Goal: Use online tool/utility: Utilize a website feature to perform a specific function

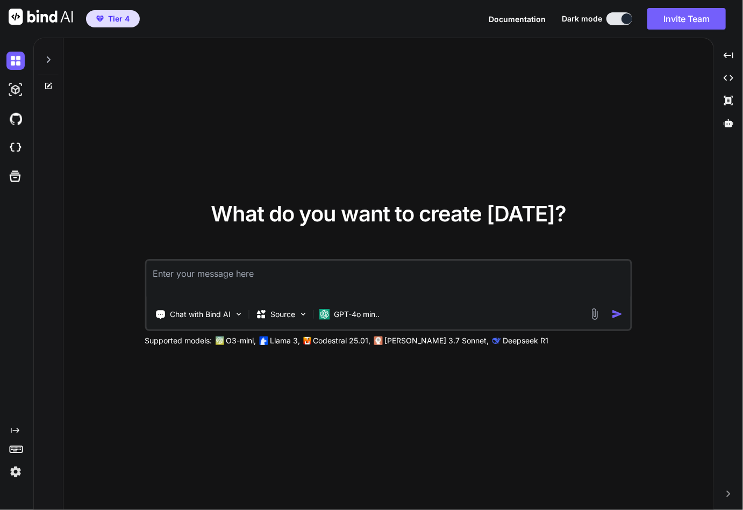
click at [13, 474] on img at bounding box center [15, 472] width 18 height 18
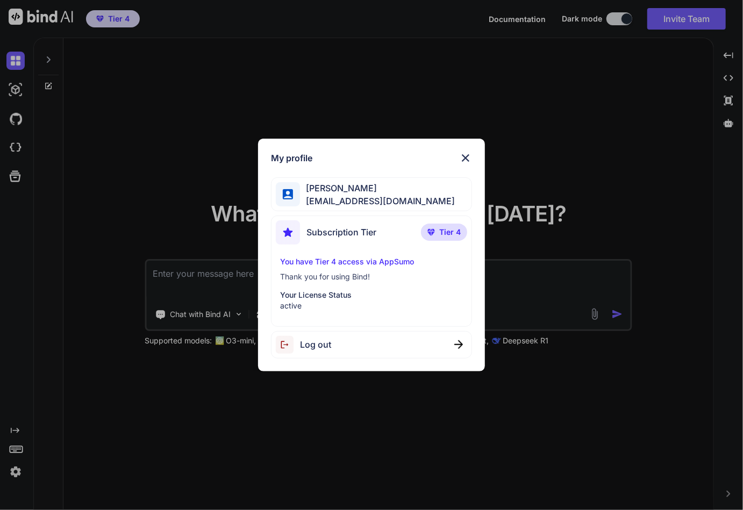
click at [108, 443] on div "My profile [PERSON_NAME] [EMAIL_ADDRESS][DOMAIN_NAME] Subscription Tier Tier 4 …" at bounding box center [371, 255] width 743 height 510
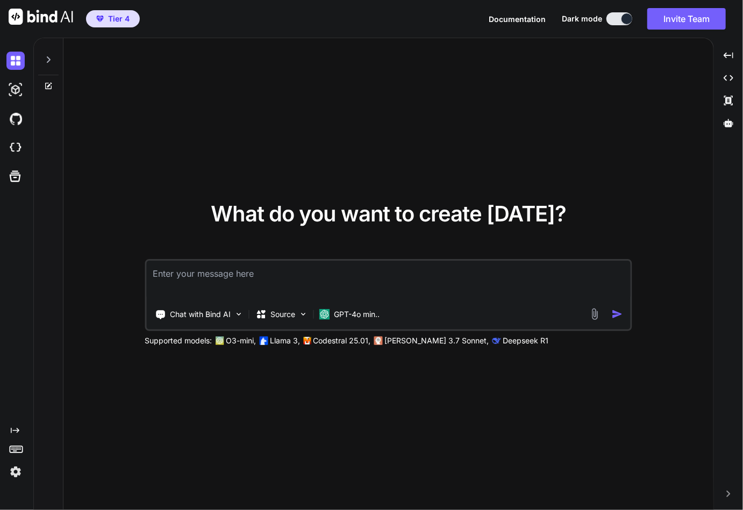
click at [16, 431] on icon "Created with Pixso." at bounding box center [15, 430] width 9 height 9
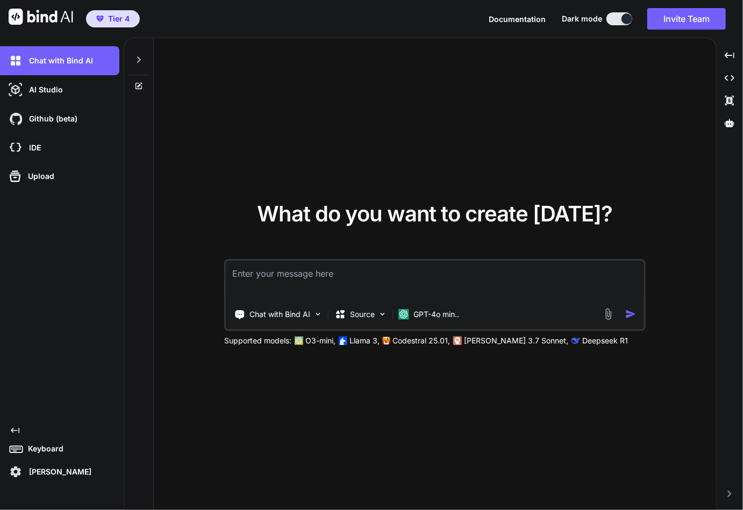
click at [20, 16] on img at bounding box center [41, 17] width 65 height 16
type textarea "x"
click at [279, 282] on textarea at bounding box center [435, 281] width 418 height 40
paste textarea "Create a refined, high-conversion landing page for “The Talented Servant.” Feat…"
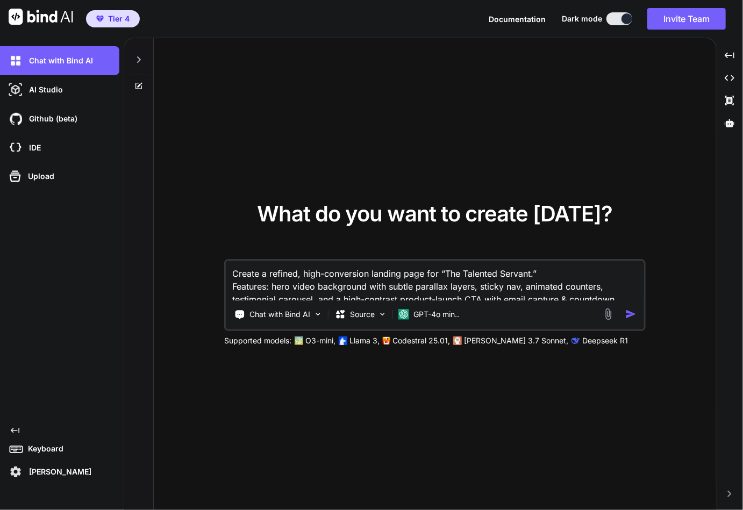
scroll to position [11, 0]
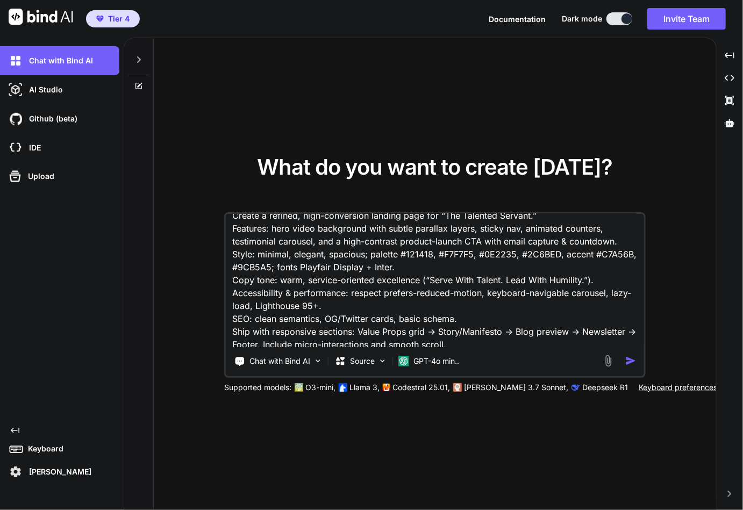
type textarea "Create a refined, high-conversion landing page for “The Talented Servant.” Feat…"
click at [634, 361] on img "button" at bounding box center [630, 360] width 11 height 11
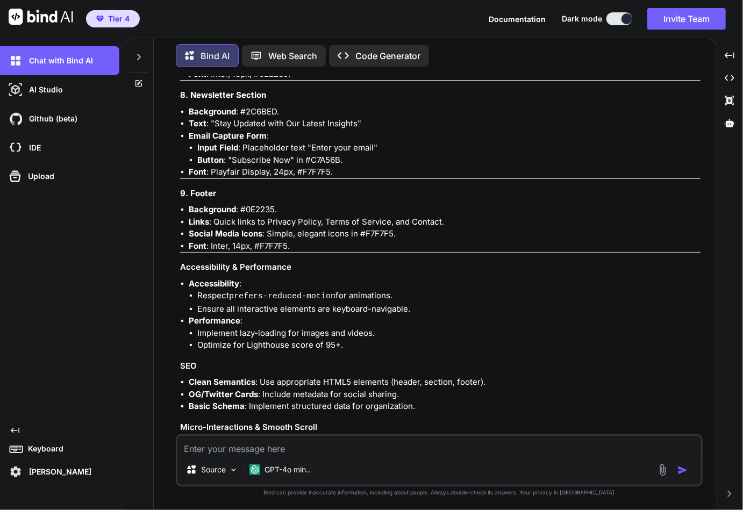
scroll to position [926, 0]
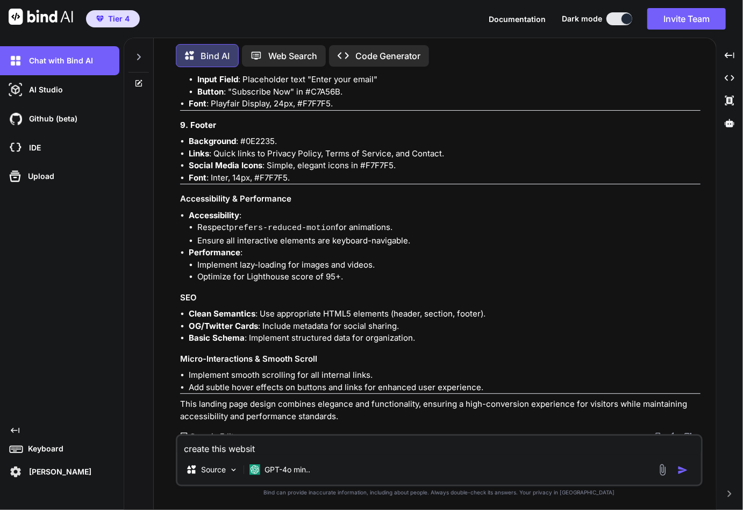
type textarea "create this website"
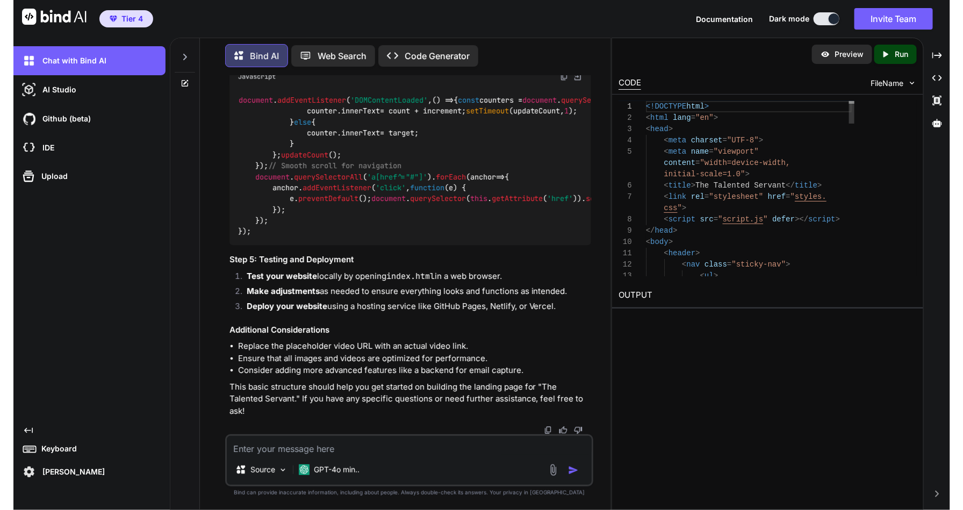
scroll to position [3616, 0]
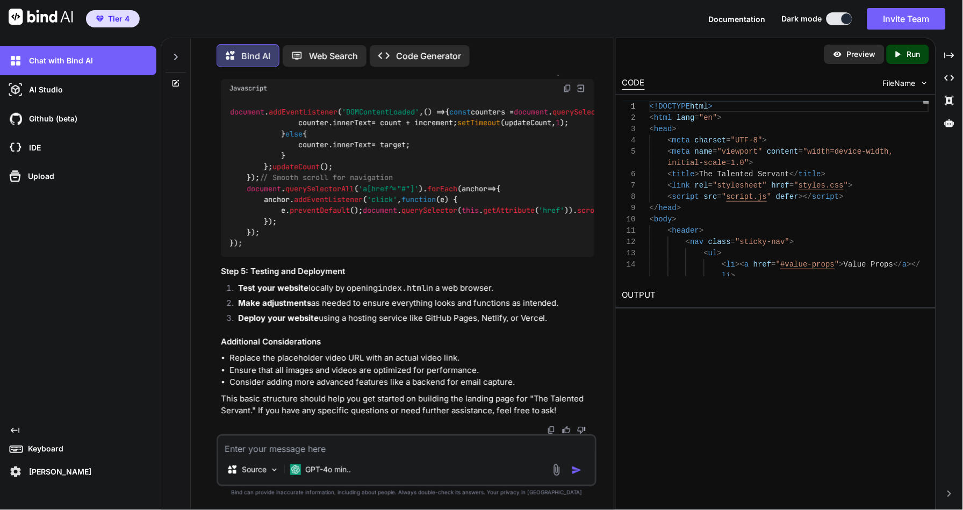
click at [742, 54] on p "Preview" at bounding box center [861, 54] width 29 height 11
click at [742, 53] on p "Preview" at bounding box center [861, 54] width 29 height 11
click at [283, 451] on textarea at bounding box center [406, 445] width 377 height 19
type textarea "how do I see the website"
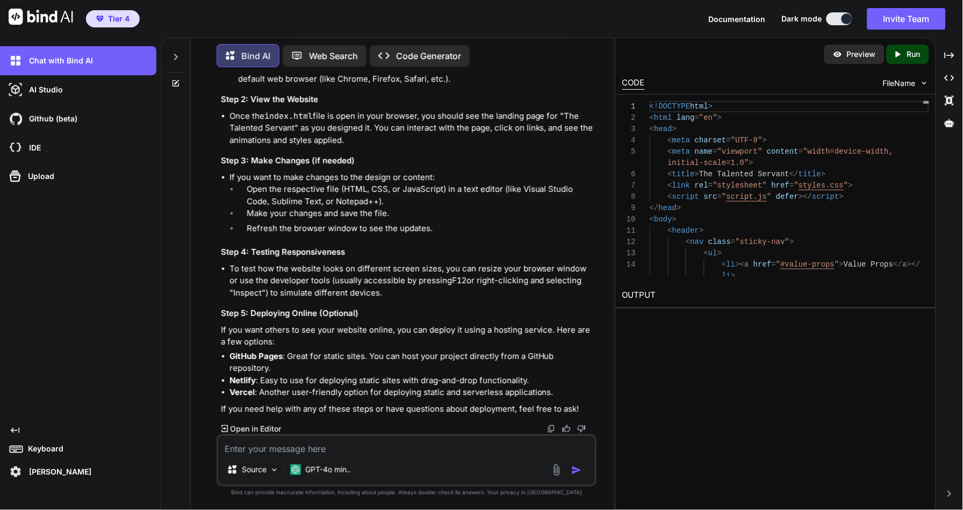
scroll to position [4114, 0]
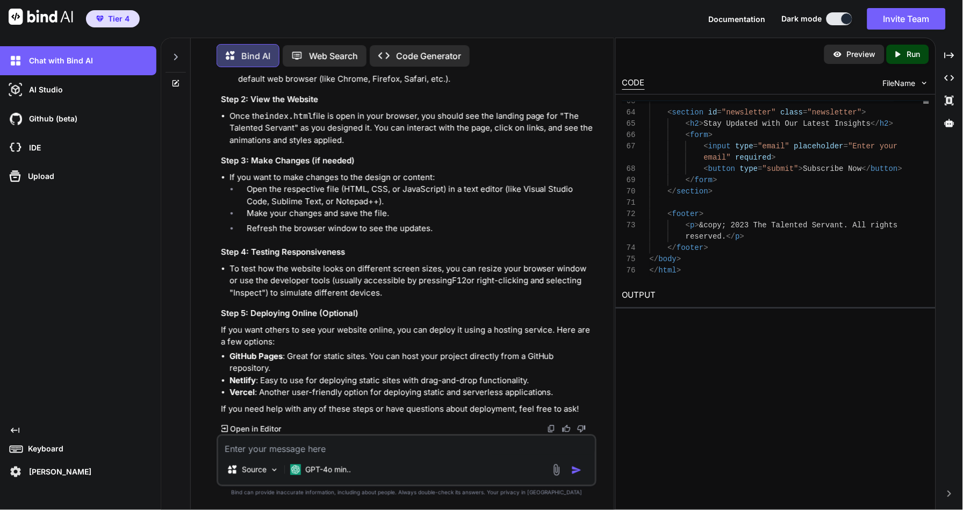
click at [112, 15] on span "Tier 4" at bounding box center [119, 18] width 22 height 11
click at [47, 21] on img at bounding box center [41, 17] width 65 height 16
